Goal: Task Accomplishment & Management: Use online tool/utility

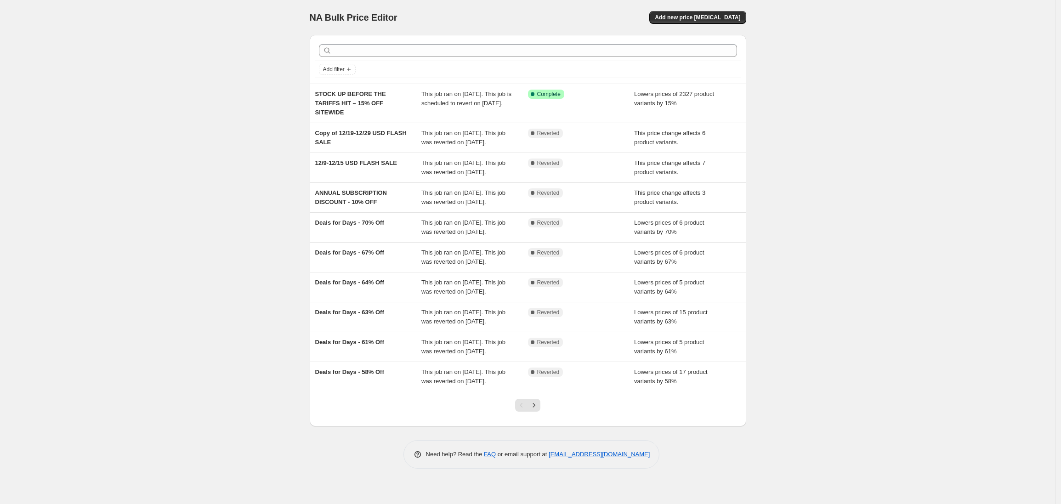
click at [181, 216] on div "NA Bulk Price Editor. This page is ready NA Bulk Price Editor Add new price [ME…" at bounding box center [527, 252] width 1055 height 504
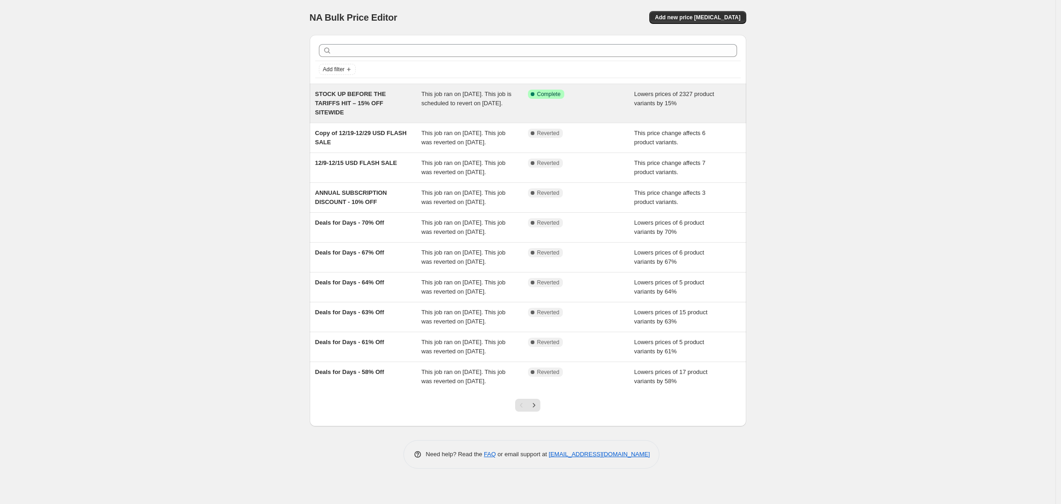
click at [396, 110] on div "STOCK UP BEFORE THE TARIFFS HIT – 15% OFF SITEWIDE" at bounding box center [368, 104] width 107 height 28
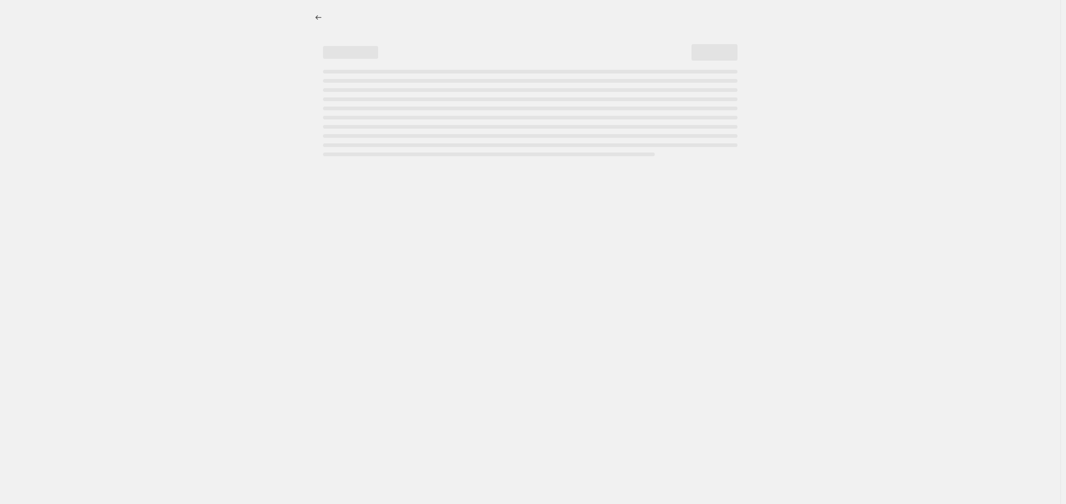
select select "percentage"
select select "no_change"
select select "product_status"
select select "tag"
select select "not_equal"
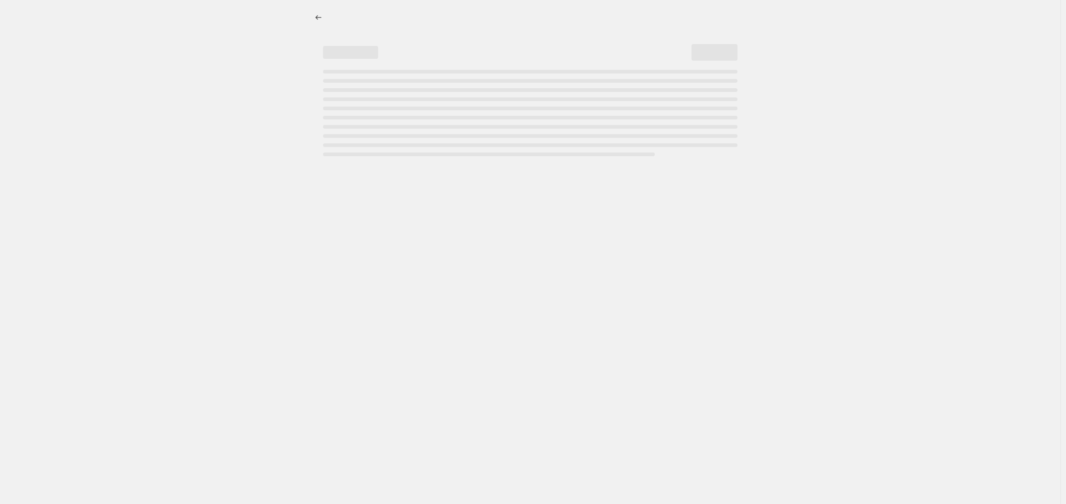
select select "tag"
select select "not_equal"
select select "tag"
select select "not_equal"
select select "tag"
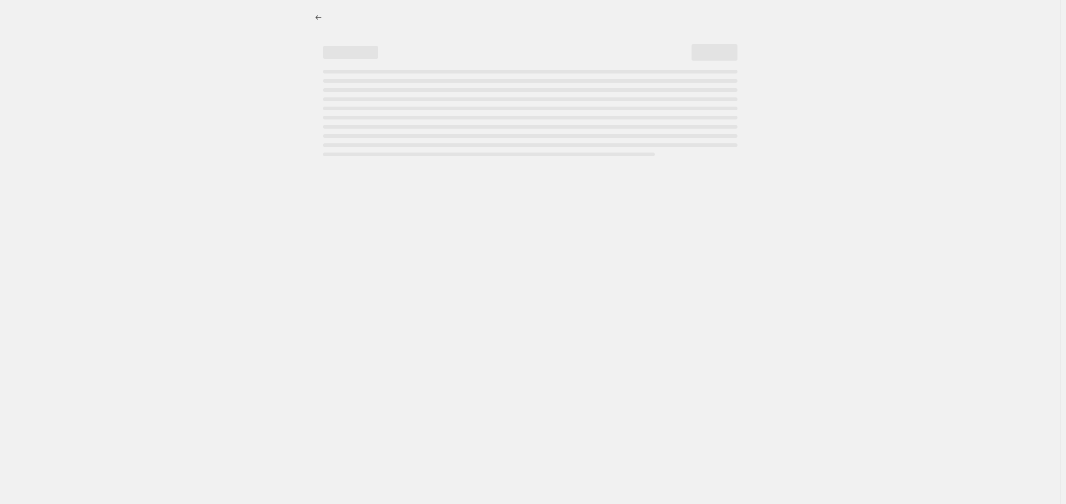
select select "not_equal"
select select "tag"
select select "not_equal"
select select "tag"
select select "not_equal"
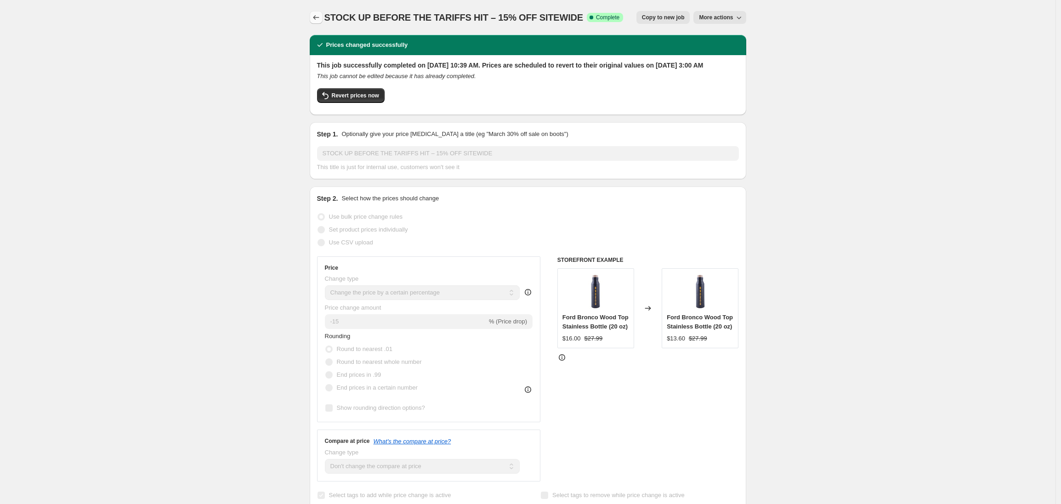
click at [317, 19] on icon "Price change jobs" at bounding box center [315, 17] width 9 height 9
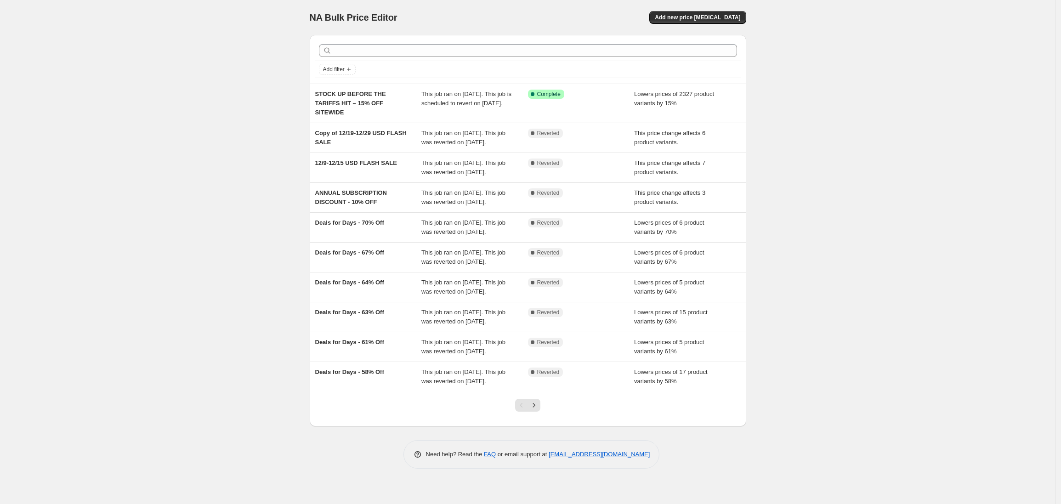
click at [205, 59] on div "NA Bulk Price Editor. This page is ready NA Bulk Price Editor Add new price [ME…" at bounding box center [527, 252] width 1055 height 504
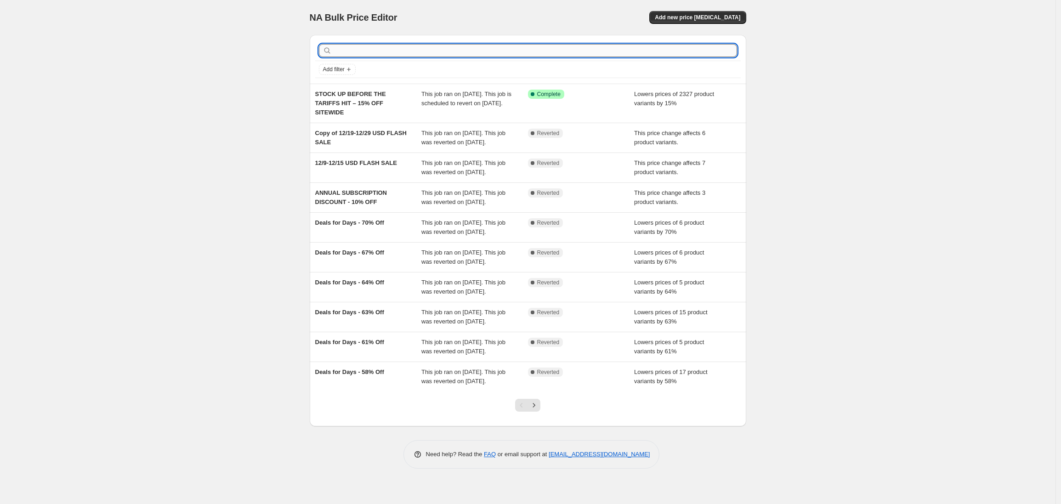
click at [370, 51] on input "text" at bounding box center [535, 50] width 403 height 13
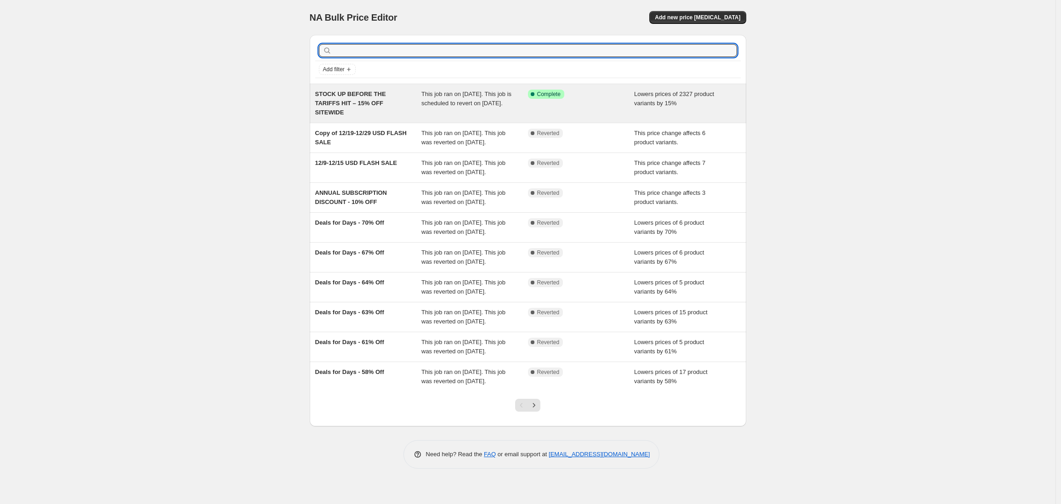
click at [369, 112] on div "STOCK UP BEFORE THE TARIFFS HIT – 15% OFF SITEWIDE" at bounding box center [368, 104] width 107 height 28
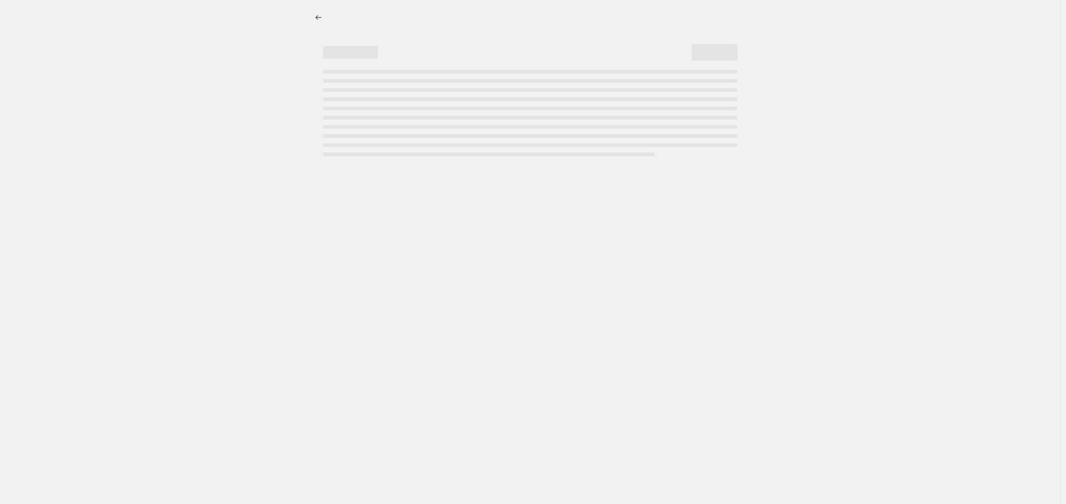
select select "percentage"
select select "no_change"
select select "product_status"
select select "tag"
select select "not_equal"
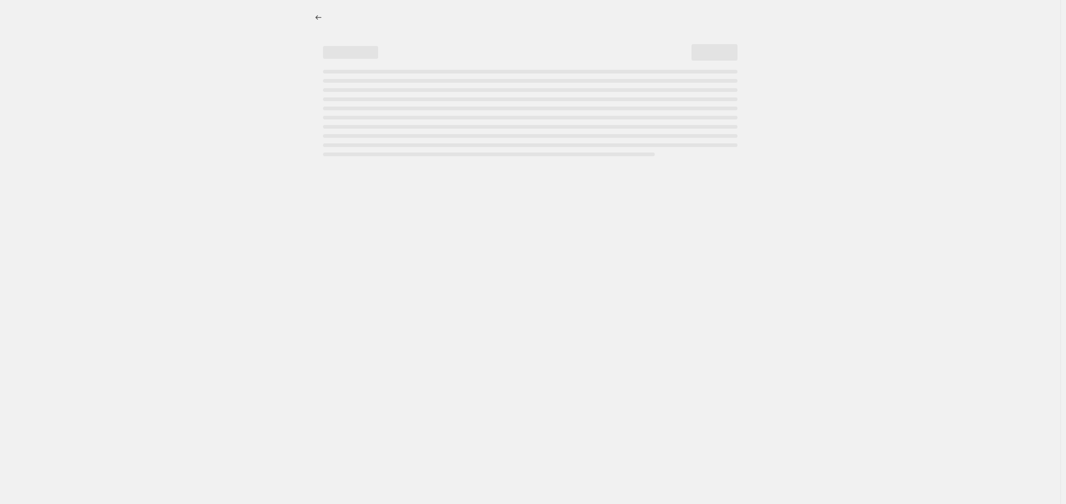
select select "tag"
select select "not_equal"
select select "tag"
select select "not_equal"
select select "tag"
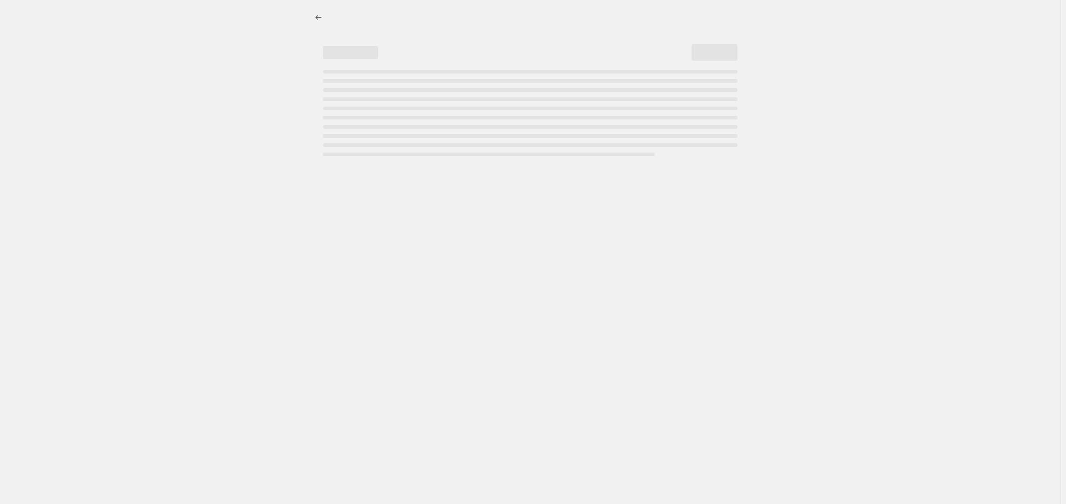
select select "not_equal"
select select "tag"
select select "not_equal"
select select "tag"
select select "not_equal"
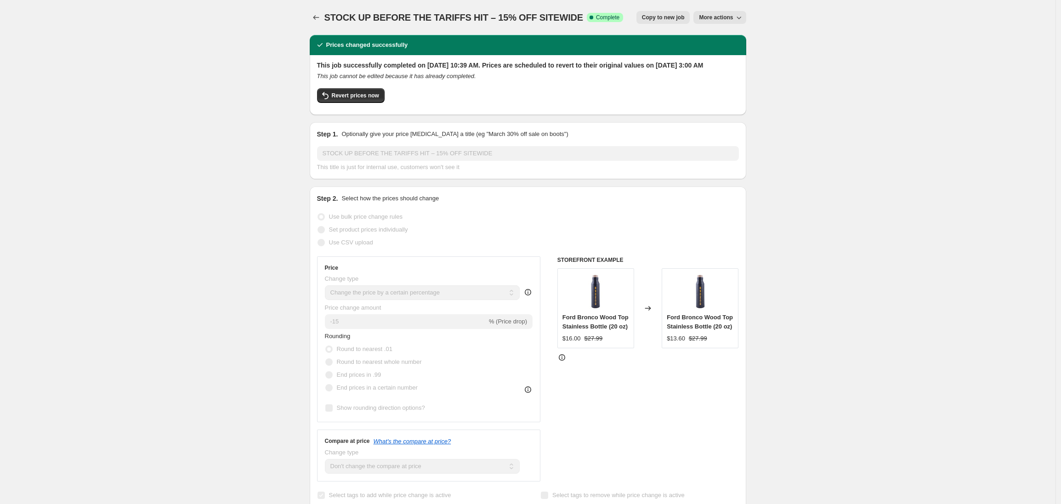
click at [720, 19] on span "More actions" at bounding box center [716, 17] width 34 height 7
click at [659, 20] on span "Copy to new job" at bounding box center [663, 17] width 43 height 7
select select "percentage"
select select "no_change"
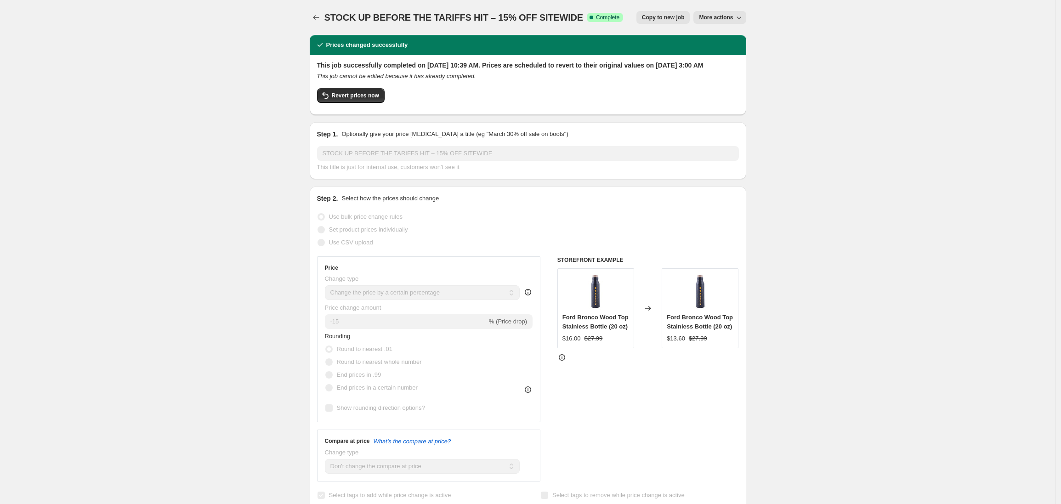
select select "product_status"
select select "tag"
select select "not_equal"
select select "tag"
select select "not_equal"
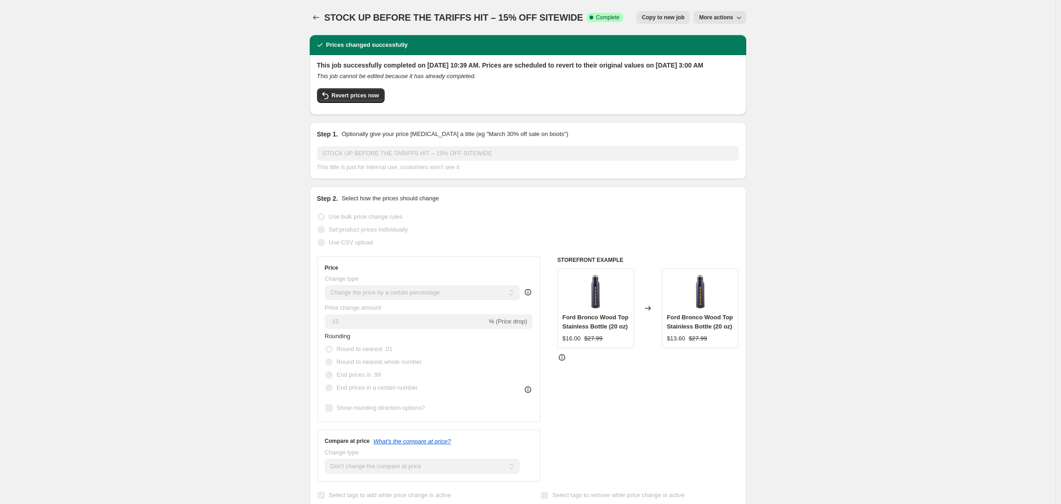
select select "tag"
select select "not_equal"
select select "tag"
select select "not_equal"
select select "tag"
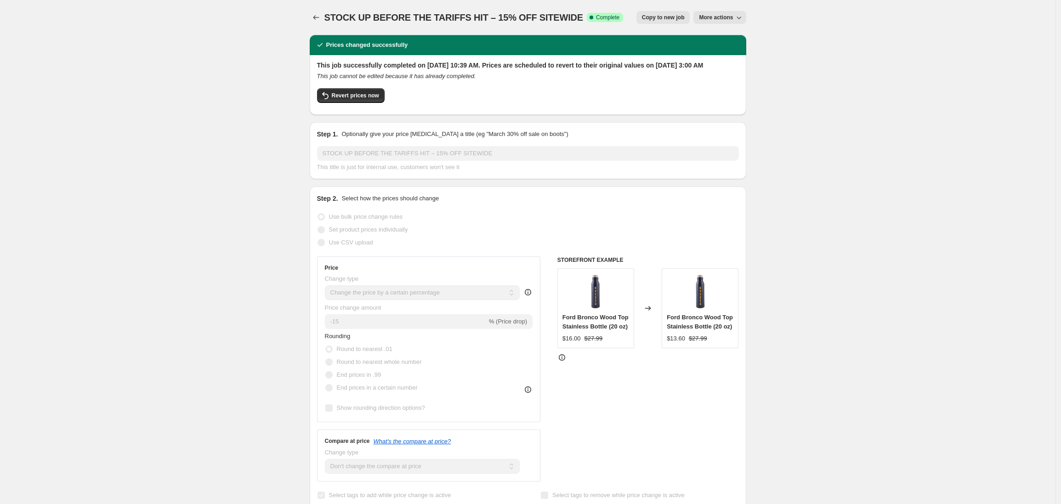
select select "not_equal"
select select "tag"
select select "not_equal"
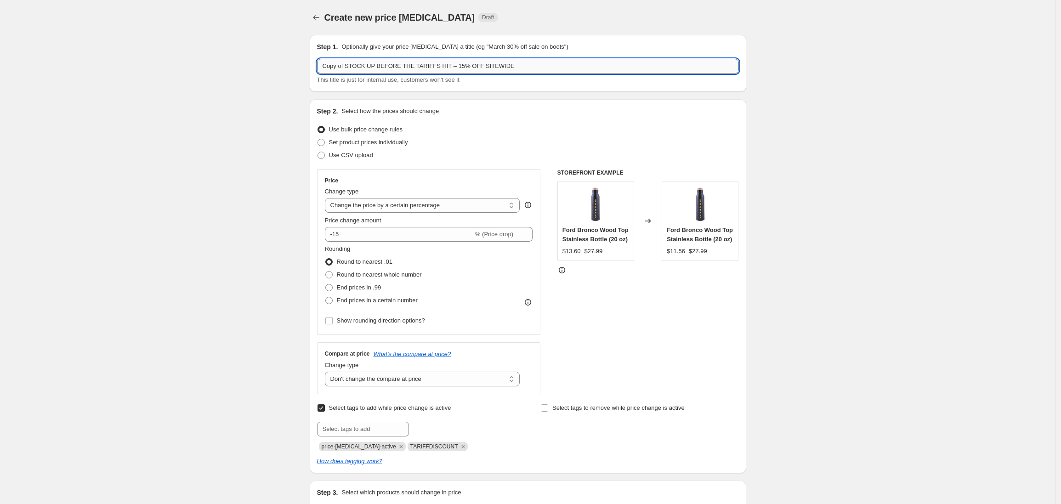
click at [332, 68] on input "Copy of STOCK UP BEFORE THE TARIFFS HIT – 15% OFF SITEWIDE" at bounding box center [528, 66] width 422 height 15
drag, startPoint x: 350, startPoint y: 67, endPoint x: 302, endPoint y: 66, distance: 47.3
type input "UPDATED ITEMS – STOCK UP BEFORE THE TARIFFS HIT – 15% OFF SITEWIDE"
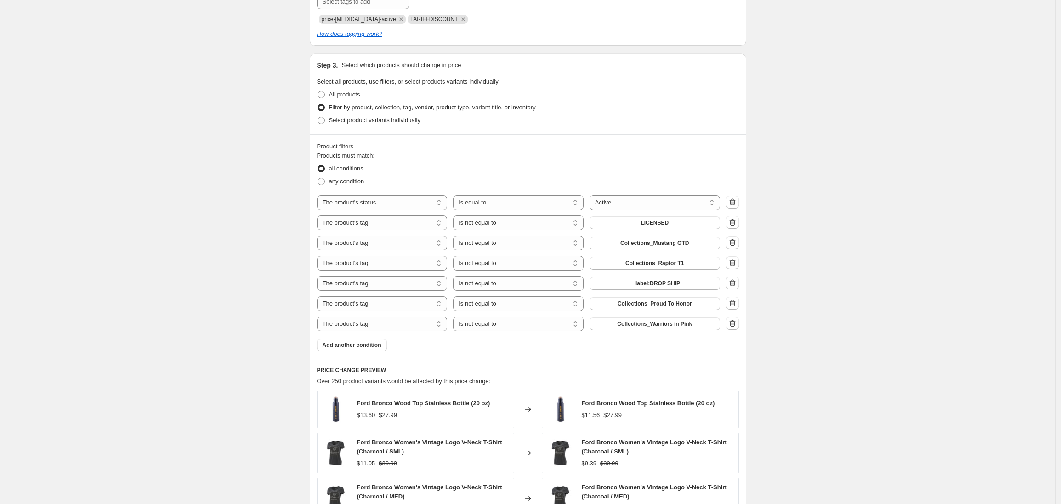
scroll to position [407, 0]
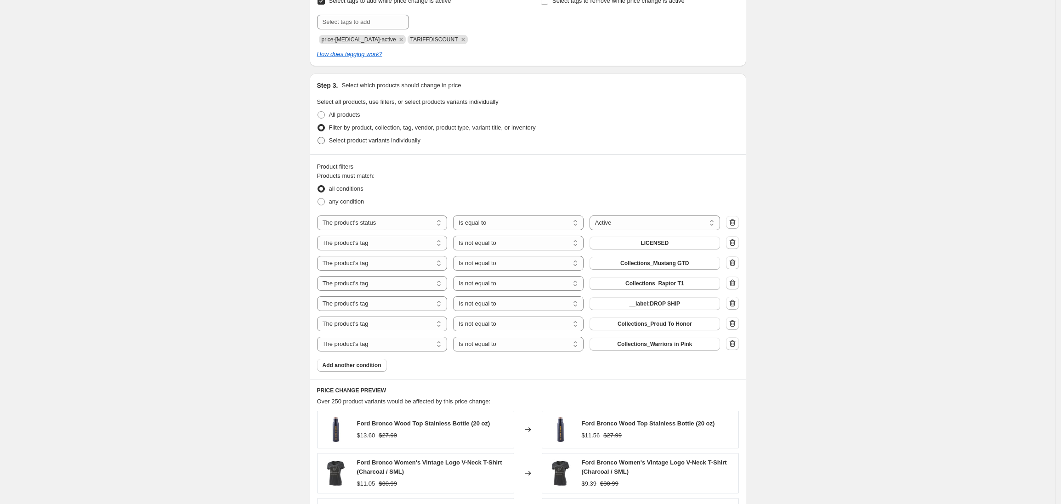
click at [322, 140] on span at bounding box center [320, 140] width 7 height 7
click at [318, 137] on input "Select product variants individually" at bounding box center [317, 137] width 0 height 0
radio input "true"
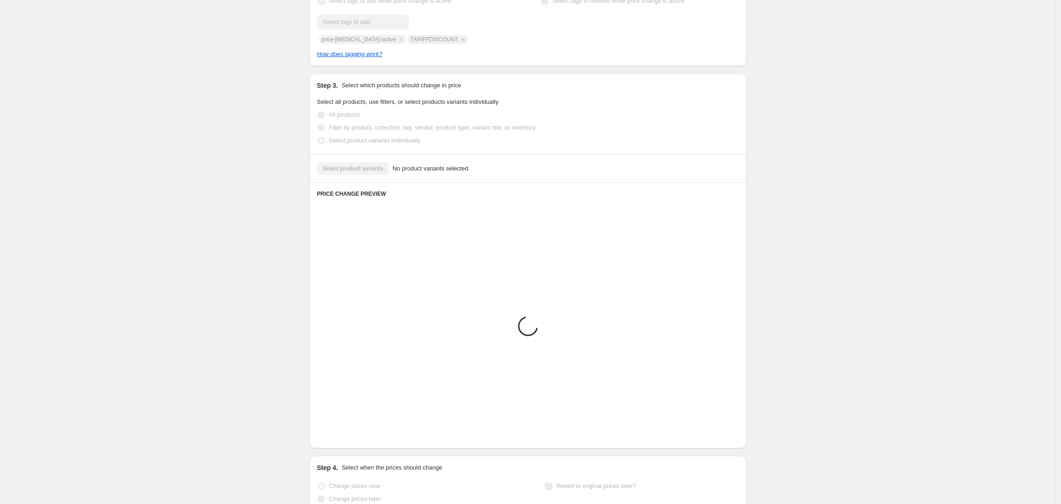
scroll to position [262, 0]
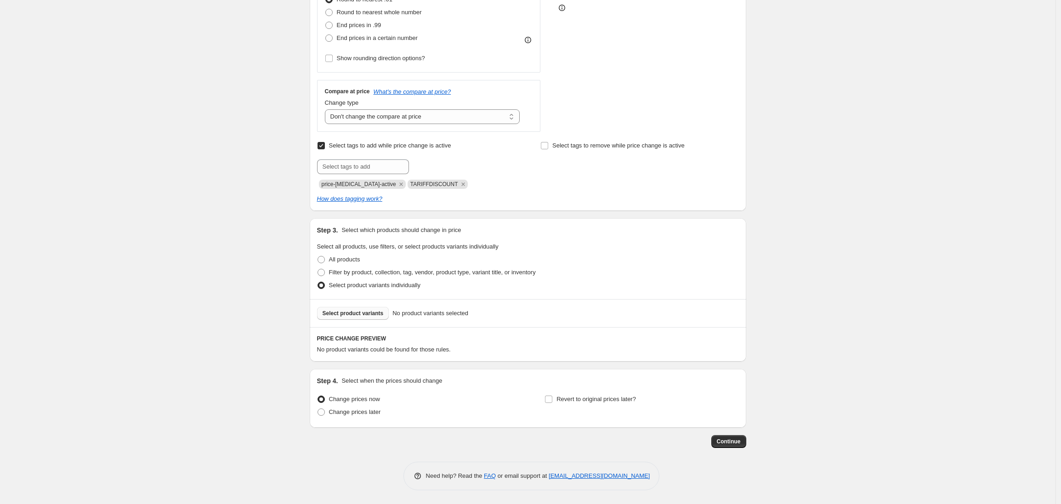
click at [353, 315] on span "Select product variants" at bounding box center [352, 313] width 61 height 7
click at [204, 98] on div "Create new price [MEDICAL_DATA]. This page is ready Create new price [MEDICAL_D…" at bounding box center [527, 121] width 1055 height 766
click at [354, 313] on span "Select product variants" at bounding box center [352, 313] width 61 height 7
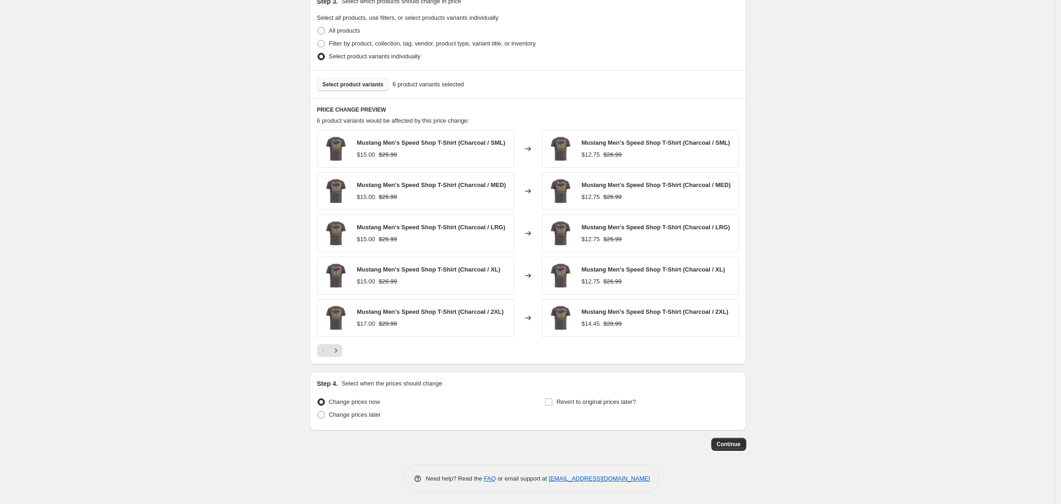
scroll to position [505, 0]
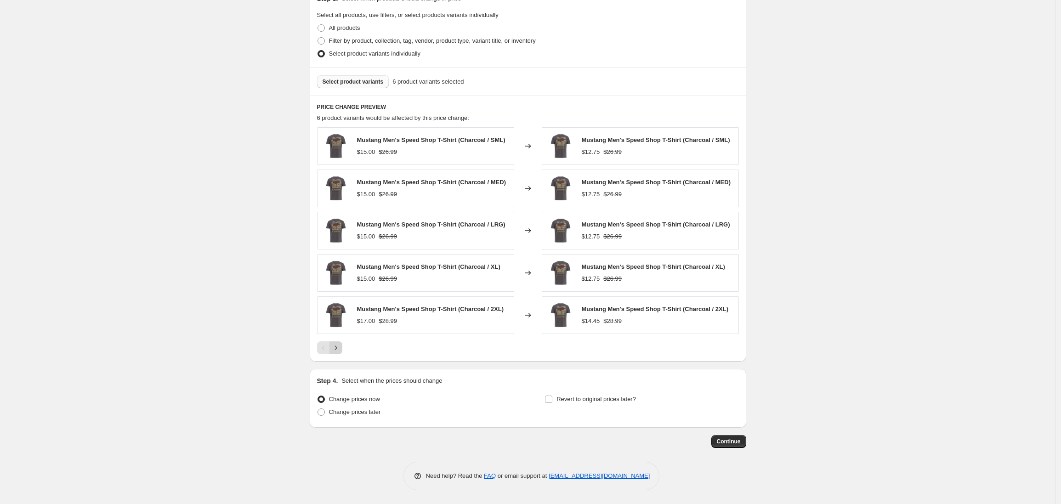
click at [338, 350] on icon "Next" at bounding box center [335, 347] width 9 height 9
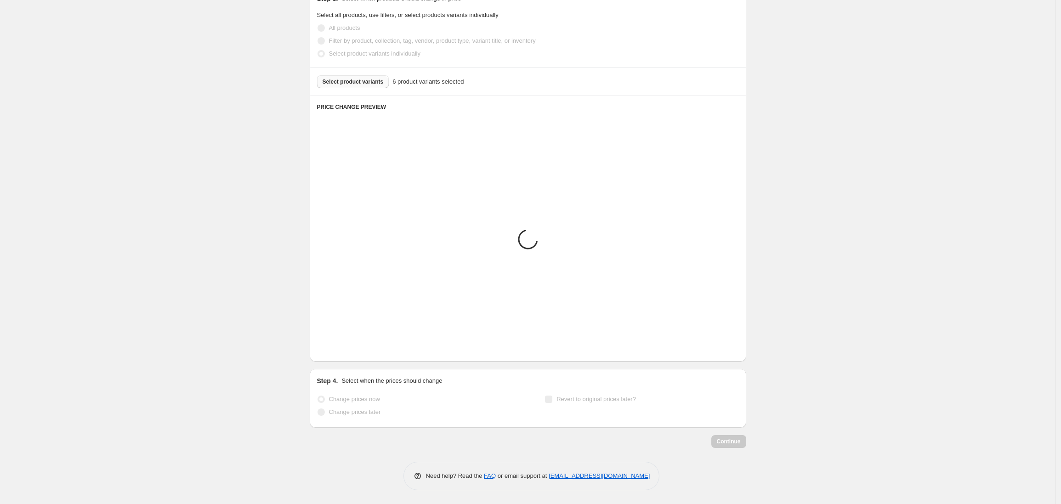
scroll to position [328, 0]
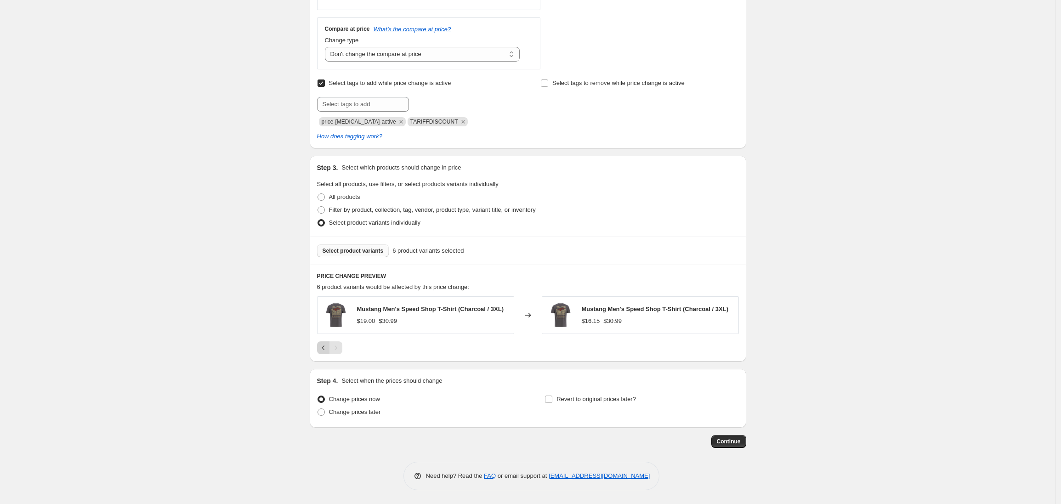
click at [324, 350] on icon "Previous" at bounding box center [323, 347] width 3 height 5
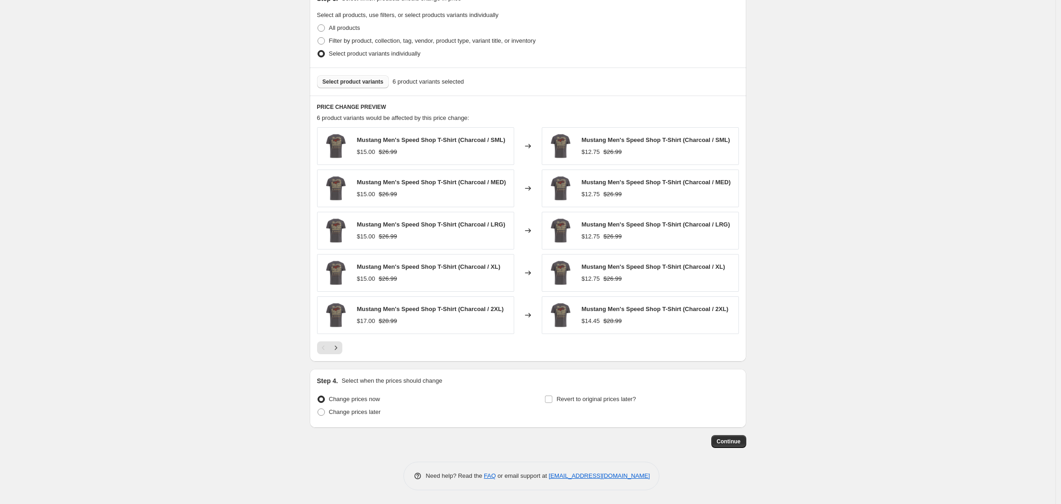
scroll to position [505, 0]
click at [553, 401] on span at bounding box center [548, 399] width 8 height 8
click at [552, 401] on input "Revert to original prices later?" at bounding box center [548, 399] width 7 height 7
checkbox input "true"
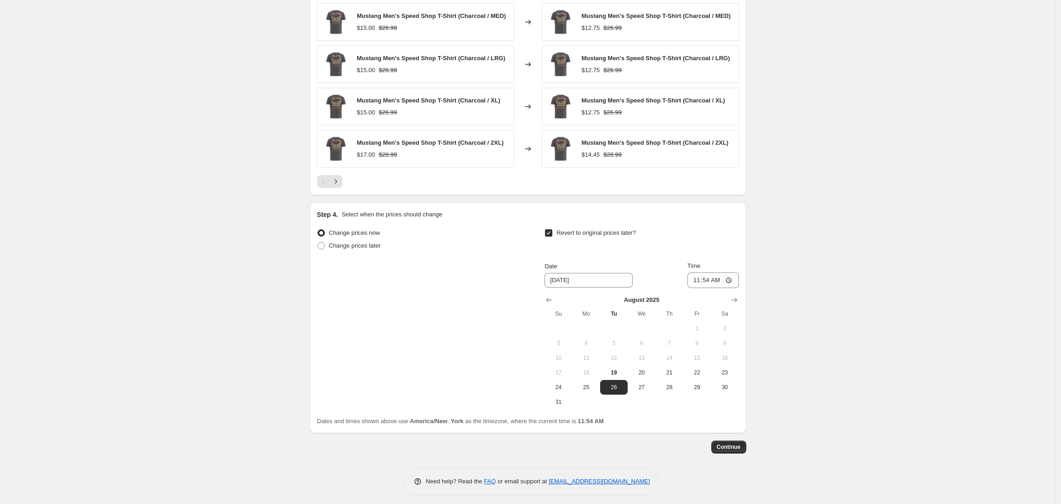
scroll to position [677, 0]
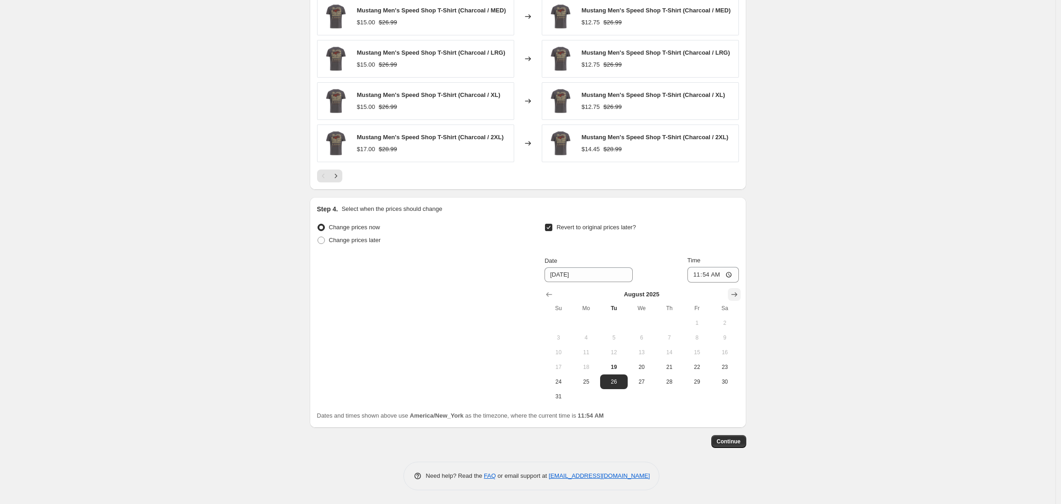
click at [738, 296] on icon "Show next month, September 2025" at bounding box center [733, 294] width 9 height 9
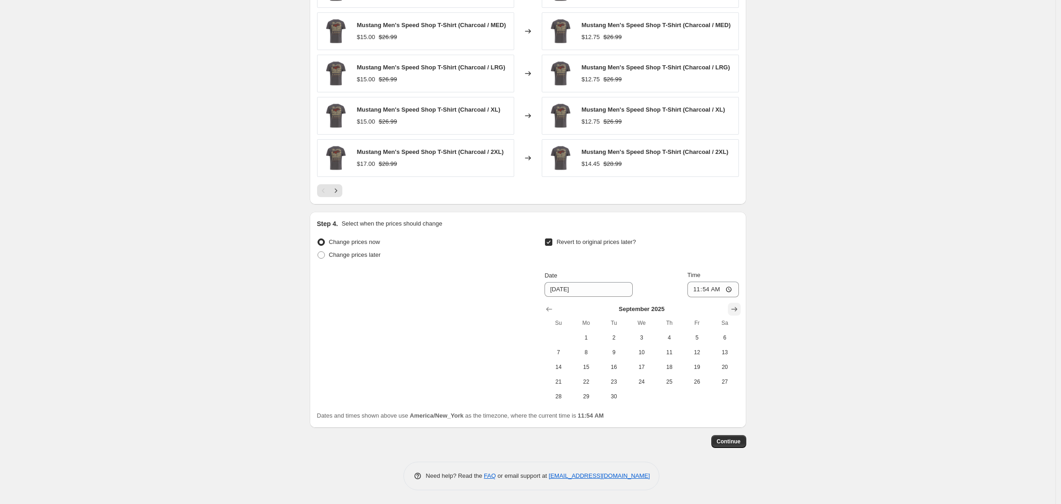
scroll to position [662, 0]
click at [611, 368] on span "16" at bounding box center [614, 366] width 20 height 7
click at [588, 370] on span "15" at bounding box center [586, 366] width 20 height 7
type input "[DATE]"
click at [693, 291] on input "11:54" at bounding box center [712, 290] width 51 height 16
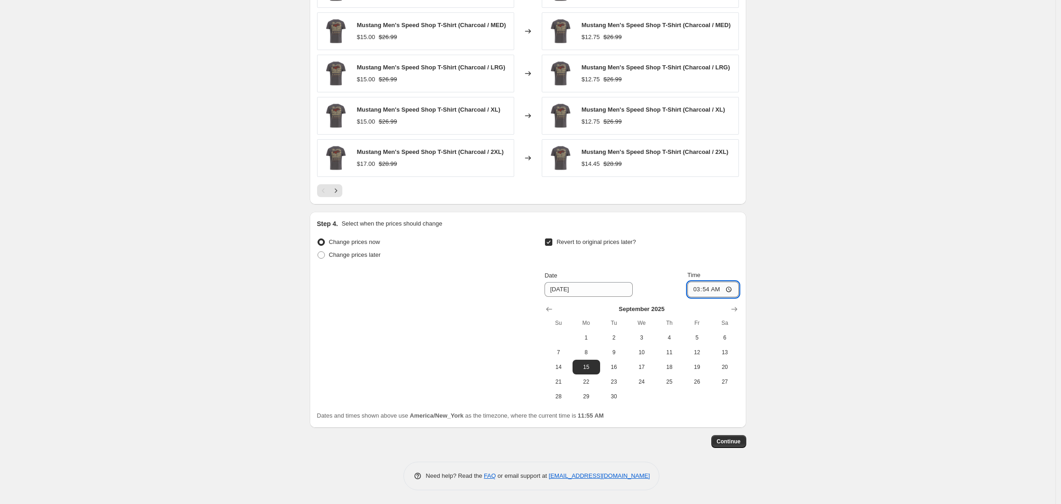
type input "03:00"
click at [733, 443] on span "Continue" at bounding box center [729, 441] width 24 height 7
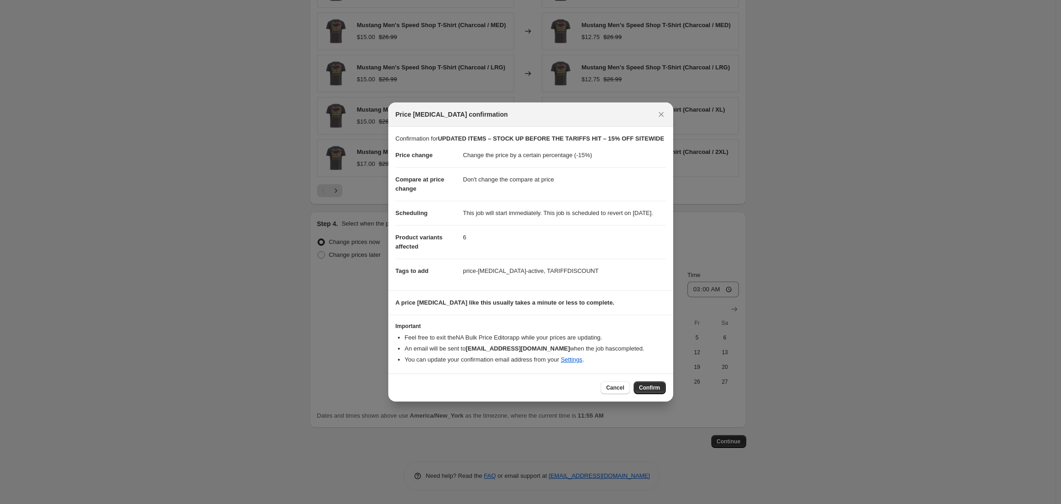
click at [649, 391] on span "Confirm" at bounding box center [649, 387] width 21 height 7
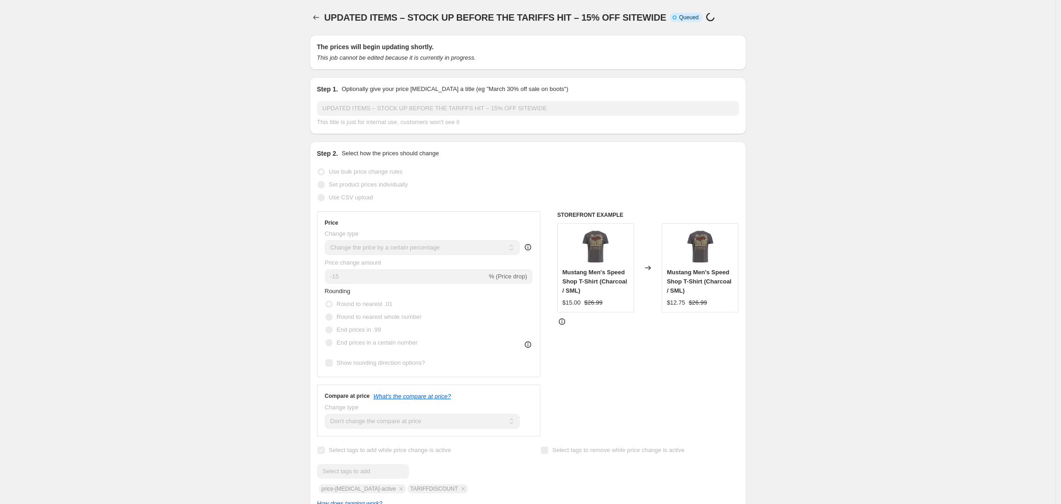
scroll to position [662, 0]
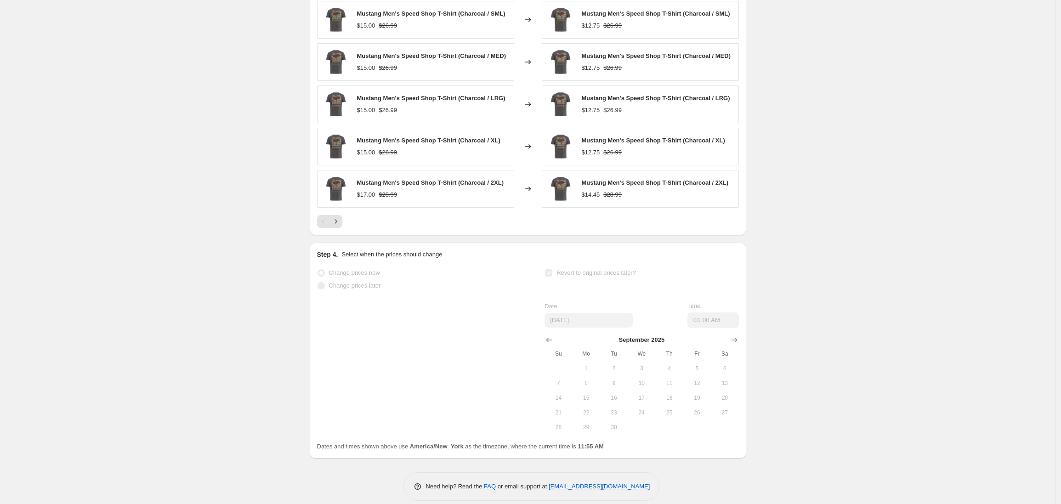
select select "percentage"
select select "no_change"
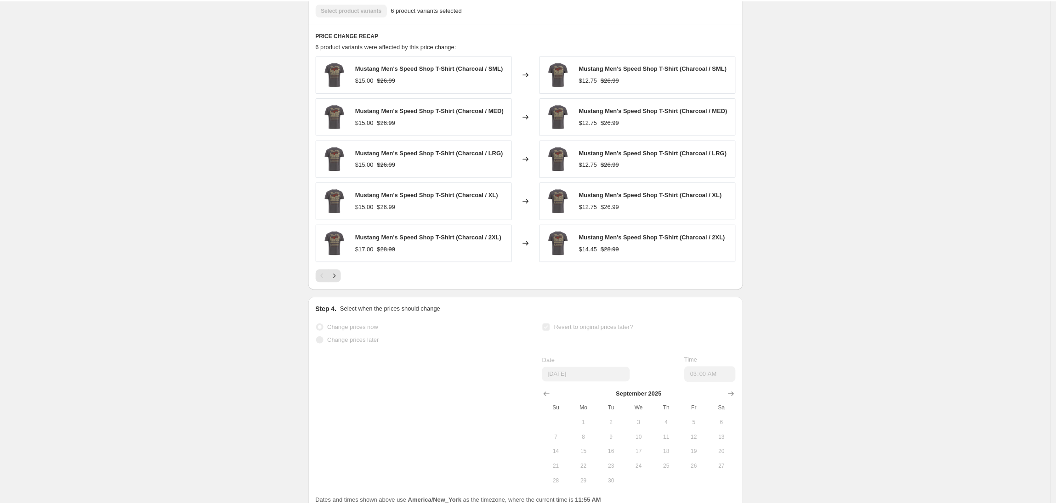
scroll to position [0, 0]
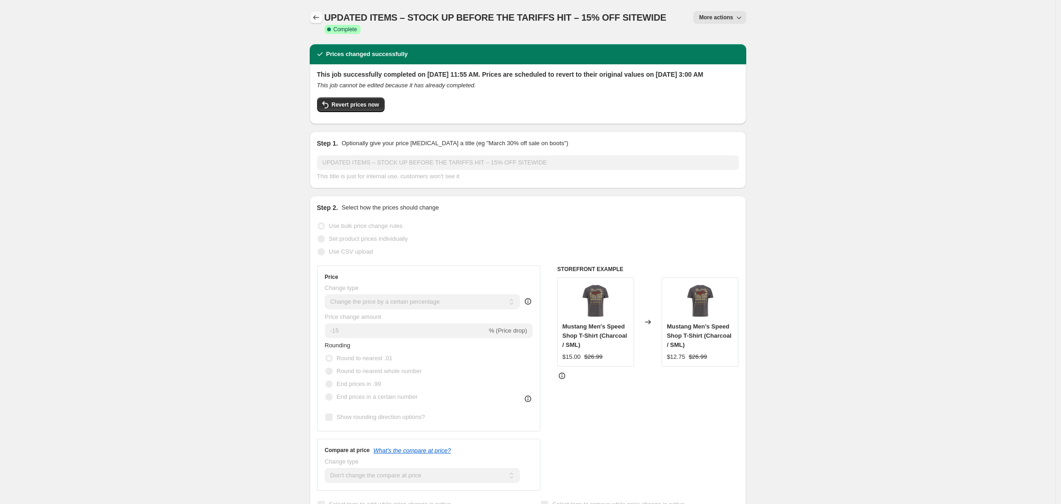
click at [319, 19] on icon "Price change jobs" at bounding box center [315, 17] width 9 height 9
